Goal: Use online tool/utility

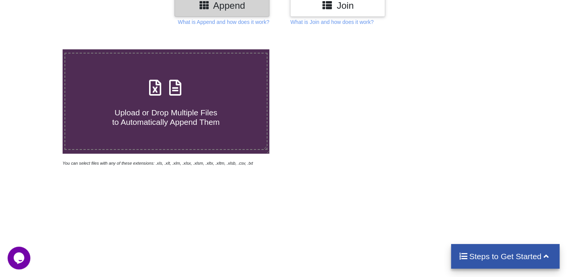
type input "C:\fakepath\Task-report-22-08-2025T11_29.csv"
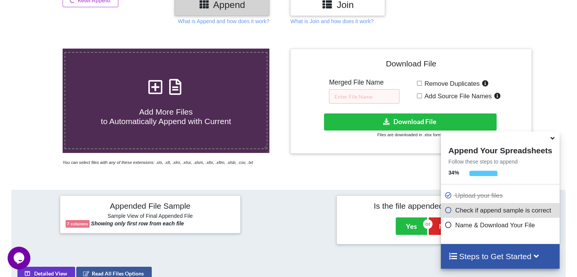
scroll to position [110, 0]
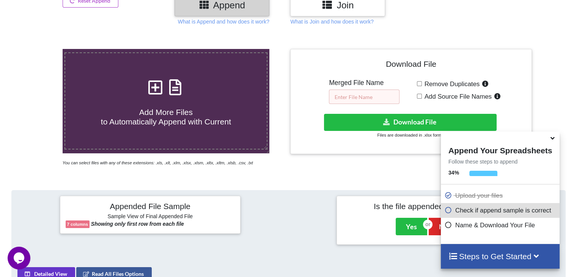
click at [361, 90] on input "text" at bounding box center [364, 96] width 71 height 14
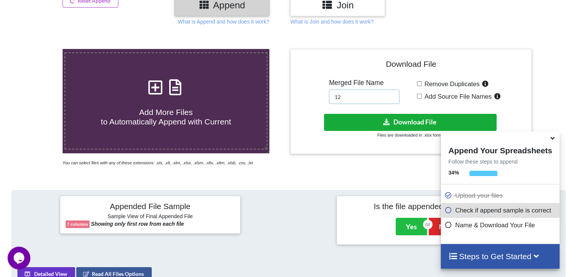
type input "12"
click at [372, 123] on button "Download File" at bounding box center [410, 122] width 173 height 17
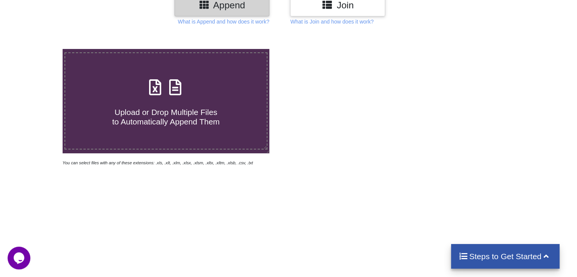
click at [172, 84] on icon at bounding box center [175, 83] width 19 height 16
click at [39, 49] on input "Upload or Drop Multiple Files to Automatically Append Them" at bounding box center [39, 49] width 0 height 0
type input "C:\fakepath\Task-report-22-08-2025T11_57.csv"
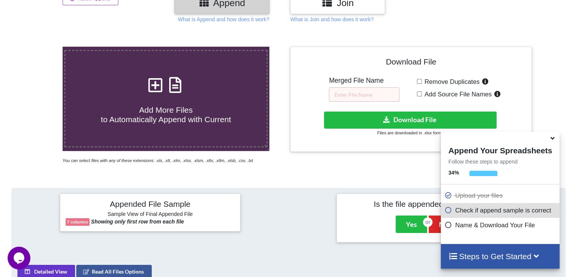
scroll to position [109, 0]
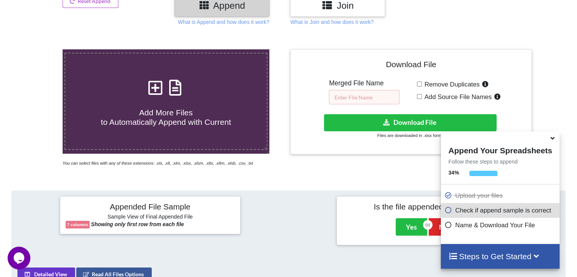
click at [343, 93] on input "text" at bounding box center [364, 97] width 71 height 14
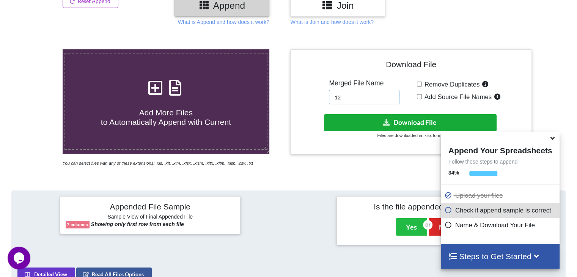
type input "12"
click at [359, 117] on button "Download File" at bounding box center [410, 122] width 173 height 17
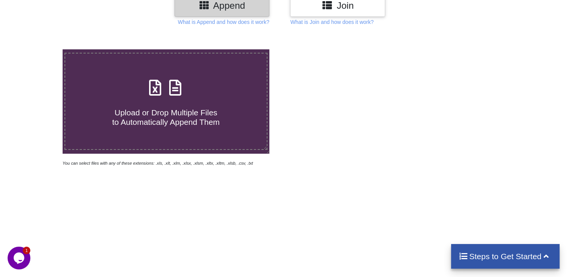
click at [179, 90] on icon at bounding box center [175, 84] width 19 height 16
click at [39, 49] on input "Upload or Drop Multiple Files to Automatically Append Them" at bounding box center [39, 49] width 0 height 0
type input "C:\fakepath\Task-report-22-08-2025T12_01.csv"
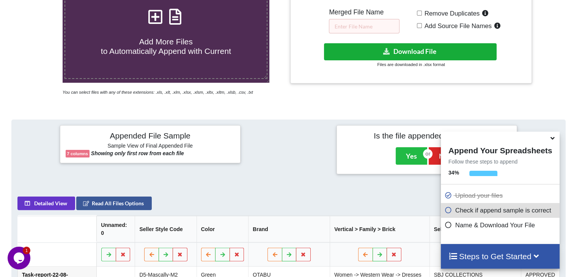
scroll to position [148, 0]
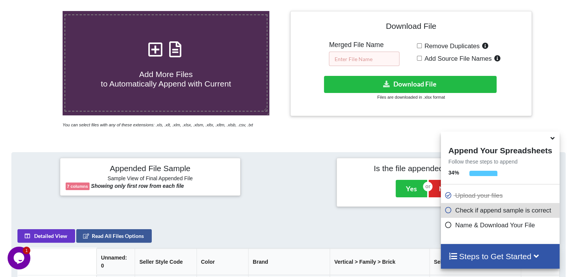
click at [355, 55] on input "text" at bounding box center [364, 59] width 71 height 14
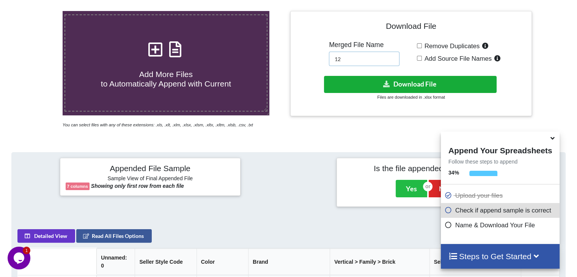
type input "12"
click at [364, 83] on button "Download File" at bounding box center [410, 84] width 173 height 17
